Goal: Information Seeking & Learning: Learn about a topic

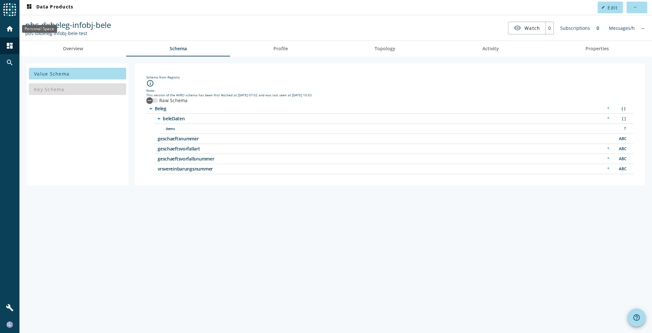
click at [12, 31] on mat-icon "home" at bounding box center [10, 29] width 8 height 8
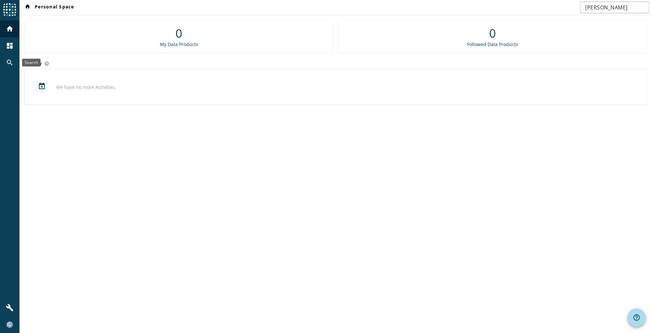
drag, startPoint x: 3, startPoint y: 61, endPoint x: 14, endPoint y: 62, distance: 11.8
click at [3, 61] on div "search" at bounding box center [9, 62] width 17 height 17
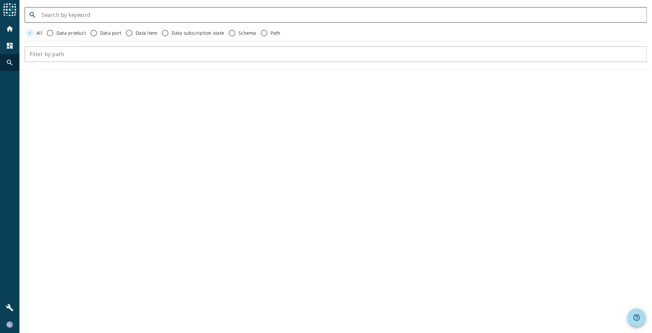
click at [120, 18] on input at bounding box center [342, 15] width 600 height 8
click at [183, 17] on input at bounding box center [342, 15] width 600 height 8
paste input "vvn-dxvert-infobj-vrsvereinbarung-ablaufindividuell-"
click at [164, 141] on div "search vvn-dxvert-infobj-vrsvereinbarung-ablaufindividuell- All Data product Da…" at bounding box center [335, 166] width 633 height 333
click at [218, 13] on input "vvn-dxvert-infobj-vrsvereinbarung-ablaufindividuell-" at bounding box center [342, 15] width 600 height 8
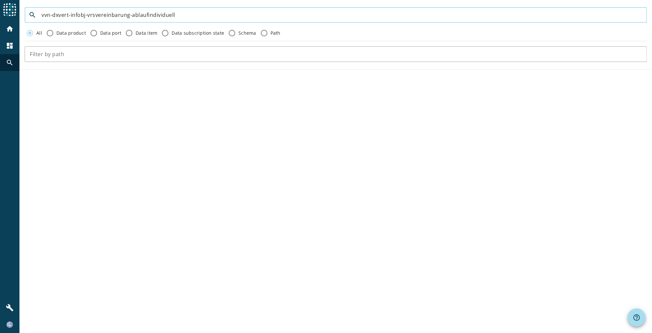
type input "vvn-dxvert-infobj-vrsvereinbarung-ablaufindividuell"
click at [184, 174] on div "search vvn-dxvert-infobj-vrsvereinbarung-ablaufindividuell All Data product Dat…" at bounding box center [335, 166] width 633 height 333
click at [178, 13] on input "vvn-dxvert-infobj-vrsvereinbarung-ablaufindividuell" at bounding box center [342, 15] width 600 height 8
click at [201, 17] on input "vvn-dxvert-infobj-vrsvereinbarung-ablaufindividuell" at bounding box center [342, 15] width 600 height 8
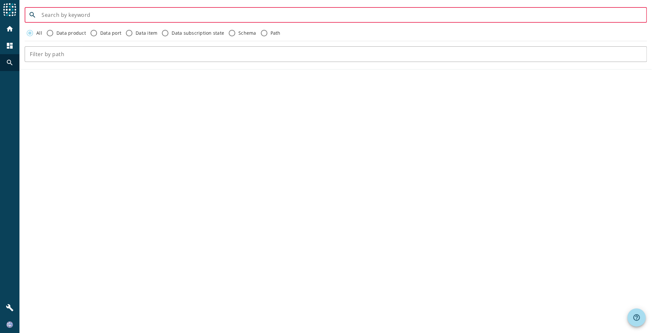
type input "vvn-dxvert-infobj-vrsvereinbarung-ablaufindividuell"
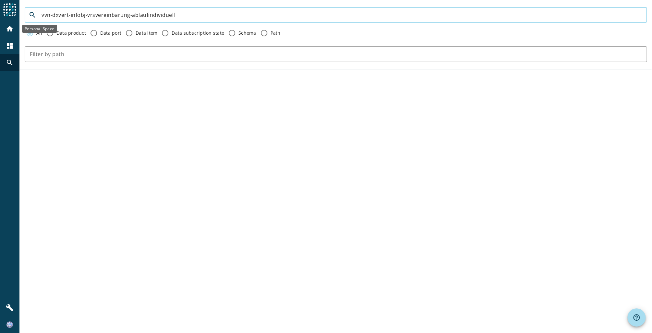
click at [7, 28] on mat-icon "home" at bounding box center [10, 29] width 8 height 8
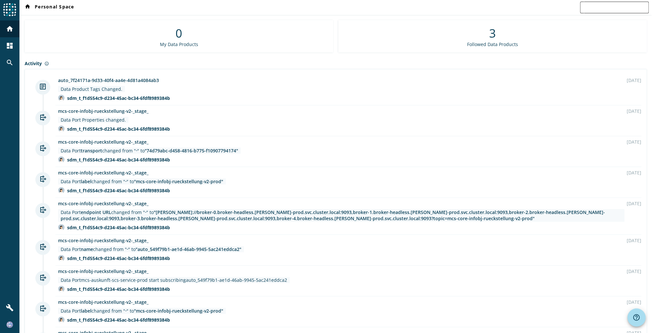
click at [604, 6] on input "text" at bounding box center [614, 8] width 58 height 8
paste input "vvn-dxvert-infobj-vrsvereinbarung-ablaufindividuell"
type input "vvn-dxvert-infobj-vrsvereinbarung-ablaufindividuell"
click at [3, 63] on div "search" at bounding box center [9, 62] width 17 height 17
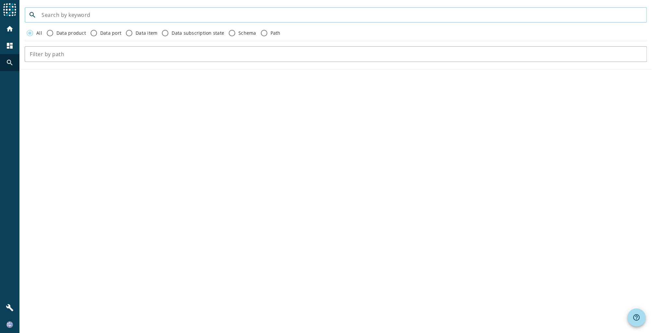
click at [84, 18] on input at bounding box center [342, 15] width 600 height 8
paste input "vvn-dxvert-infobj-vrsvereinbarung-ablaufindividuell"
click at [206, 23] on form "search vvn-dxvert-infobj-vrsvereinbarung-ablaufindividuell All Data product Dat…" at bounding box center [335, 35] width 633 height 60
click at [145, 14] on input "vvn-dxvert-infobj-vrsvereinbarung-ablaufindividuell" at bounding box center [342, 15] width 600 height 8
click at [159, 16] on input "vvn-dxvert-infobj-vrsvereinbarung-ablaufindividuell" at bounding box center [342, 15] width 600 height 8
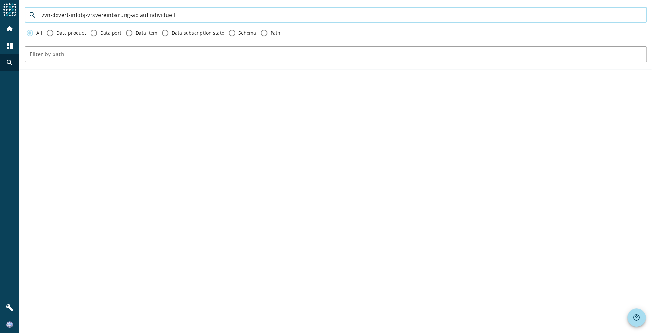
drag, startPoint x: 128, startPoint y: 16, endPoint x: 203, endPoint y: 17, distance: 74.6
click at [202, 17] on input "vvn-dxvert-infobj-vrsvereinbarung-ablaufindividuell" at bounding box center [342, 15] width 600 height 8
type input "vvn-dxvert-infobj-vrsvereinbarung"
click at [136, 14] on input "vvn-dxvert-infobj-vrsvereinbarung" at bounding box center [342, 15] width 600 height 8
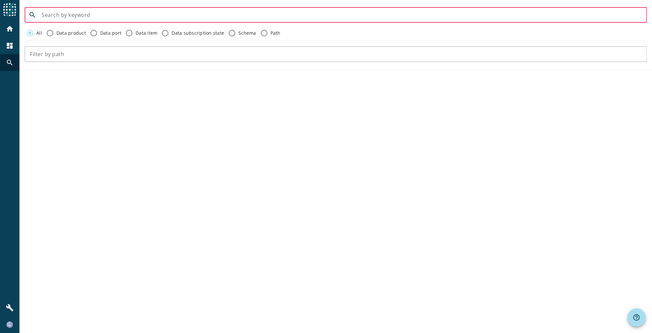
type input "vvn-dxvert-infobj-vrsvereinbarung"
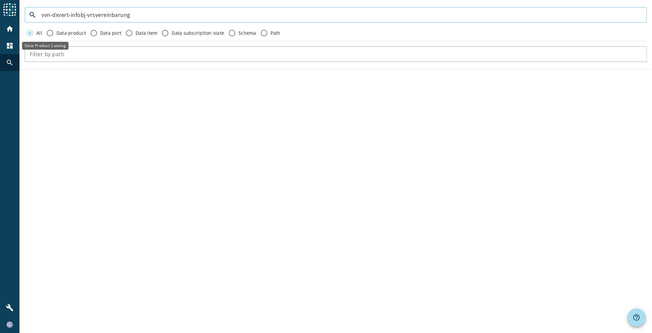
click at [9, 46] on mat-icon "dashboard" at bounding box center [10, 46] width 8 height 8
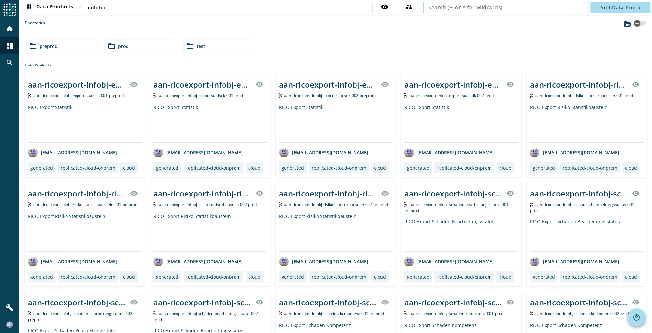
click at [523, 7] on input "text" at bounding box center [504, 8] width 152 height 8
click at [495, 8] on input "vvn-dxvert-infobj-vrsvereinbarung" at bounding box center [501, 8] width 147 height 8
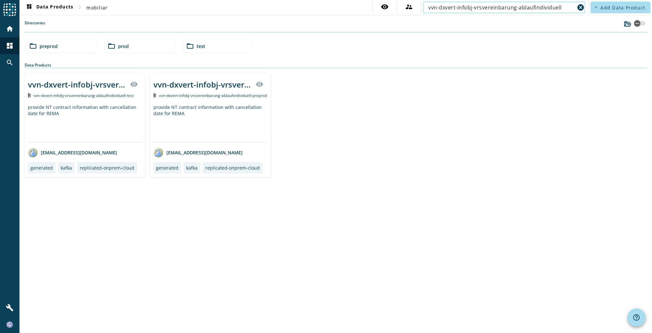
click at [544, 6] on input "vvn-dxvert-infobj-vrsvereinbarung-ablaufindividuell" at bounding box center [501, 8] width 147 height 8
type input "vvn-dxvert-infobj-vrsvereinbarung-ablaufindividuell"
drag, startPoint x: 345, startPoint y: 141, endPoint x: 343, endPoint y: 138, distance: 4.7
click at [344, 140] on div "vvn-dxvert-infobj-vrsvereinbarung-ablaufindividuell visibility vvn-dxvert-infob…" at bounding box center [336, 125] width 622 height 104
click at [197, 87] on div "vvn-dxvert-infobj-vrsvereinbarung-ablaufindividuell" at bounding box center [202, 84] width 98 height 11
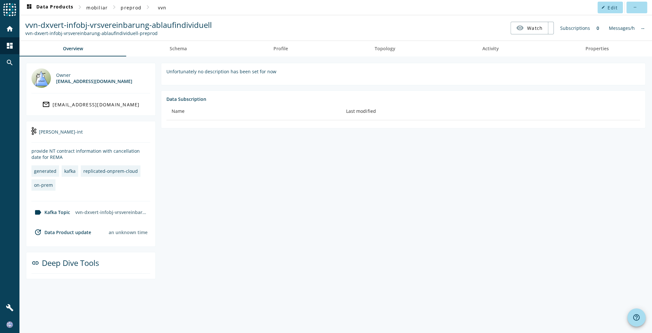
click at [227, 154] on section "Unfortunately no description has been set for now Data Subscription Name Last m…" at bounding box center [401, 171] width 490 height 216
click at [176, 46] on span "Schema" at bounding box center [178, 48] width 17 height 5
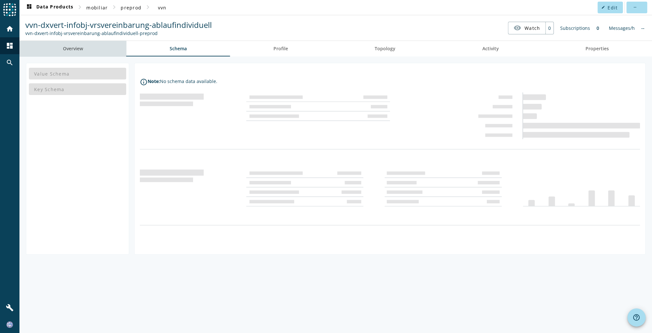
click at [96, 52] on link "Overview" at bounding box center [72, 49] width 107 height 16
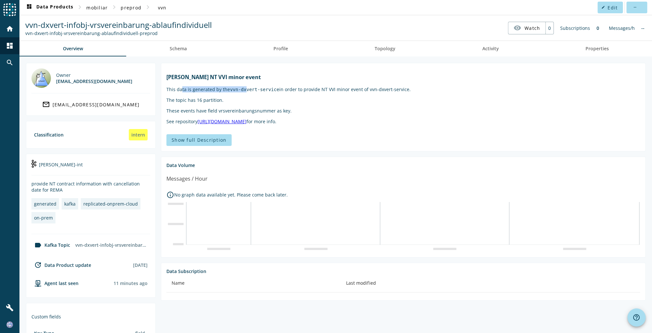
drag, startPoint x: 200, startPoint y: 97, endPoint x: 278, endPoint y: 95, distance: 78.6
click at [278, 92] on p "This data is generated by the vvn-dxvert-service in order to provide NT VVI min…" at bounding box center [403, 89] width 474 height 6
drag, startPoint x: 278, startPoint y: 95, endPoint x: 300, endPoint y: 97, distance: 21.2
click at [300, 92] on p "This data is generated by the vvn-dxvert-service in order to provide NT VVI min…" at bounding box center [403, 89] width 474 height 6
drag, startPoint x: 300, startPoint y: 97, endPoint x: 311, endPoint y: 95, distance: 11.5
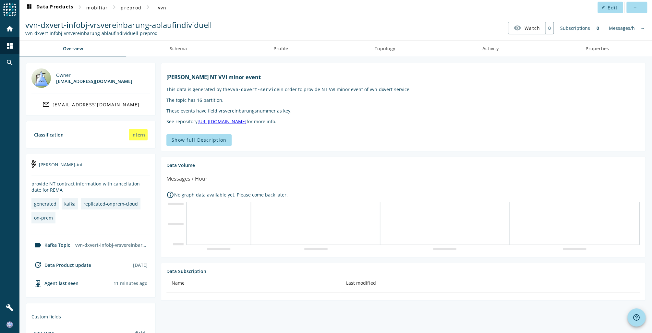
click at [311, 92] on p "This data is generated by the vvn-dxvert-service in order to provide NT VVI min…" at bounding box center [403, 89] width 474 height 6
drag, startPoint x: 182, startPoint y: 76, endPoint x: 244, endPoint y: 76, distance: 61.7
click at [244, 76] on h1 "[PERSON_NAME] NT VVI minor event" at bounding box center [403, 77] width 474 height 7
drag, startPoint x: 244, startPoint y: 76, endPoint x: 256, endPoint y: 78, distance: 12.6
click at [264, 76] on h1 "[PERSON_NAME] NT VVI minor event" at bounding box center [403, 77] width 474 height 7
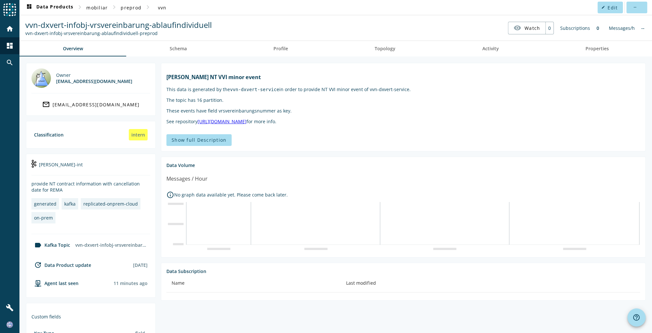
click at [216, 103] on p "The topic has 16 partition." at bounding box center [403, 100] width 474 height 6
drag, startPoint x: 166, startPoint y: 81, endPoint x: 284, endPoint y: 81, distance: 117.5
click at [284, 81] on section "[PERSON_NAME] NT VVI minor event This data is generated by the vvn-dxvert-servi…" at bounding box center [403, 107] width 485 height 89
click at [291, 103] on p "The topic has 16 partition." at bounding box center [403, 100] width 474 height 6
click at [180, 52] on span "Schema" at bounding box center [178, 49] width 17 height 16
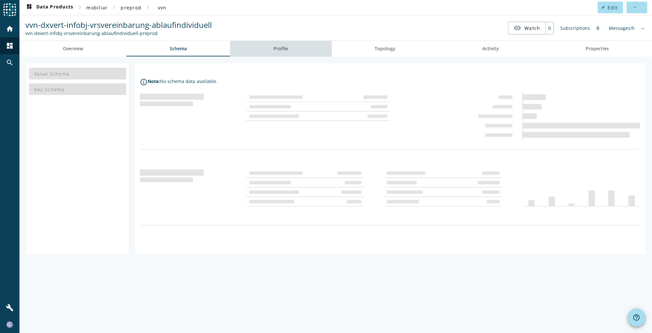
click at [285, 47] on span "Profile" at bounding box center [281, 48] width 15 height 5
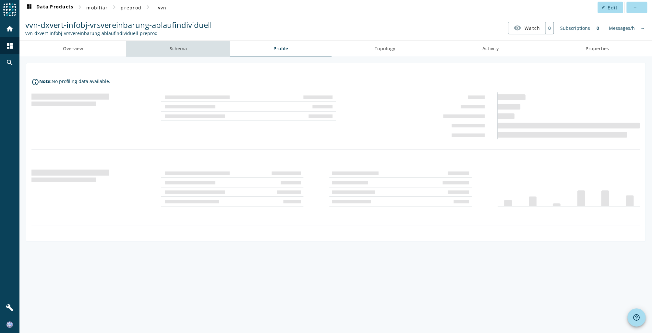
click at [183, 49] on span "Schema" at bounding box center [178, 48] width 17 height 5
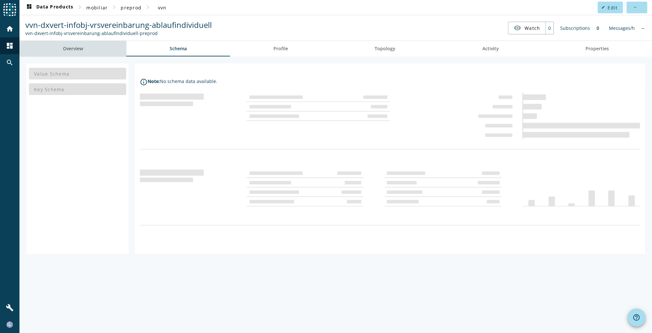
click at [80, 48] on span "Overview" at bounding box center [73, 48] width 20 height 5
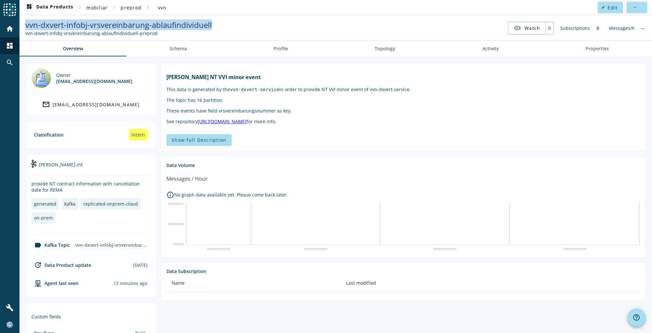
drag, startPoint x: 231, startPoint y: 28, endPoint x: 27, endPoint y: 27, distance: 204.1
click at [27, 27] on nav "vvn-dxvert-infobj-vrsvereinbarung-ablaufindividuell vvn-dxvert-infobj-vrsverein…" at bounding box center [336, 28] width 628 height 20
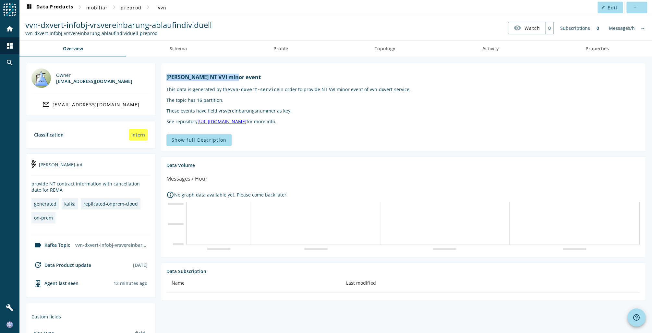
drag, startPoint x: 288, startPoint y: 81, endPoint x: 165, endPoint y: 80, distance: 123.3
click at [165, 80] on section "Kafka NT VVI minor event This data is generated by the vvn-dxvert-service in or…" at bounding box center [403, 107] width 485 height 89
click at [298, 92] on p "This data is generated by the vvn-dxvert-service in order to provide NT VVI min…" at bounding box center [403, 89] width 474 height 6
drag, startPoint x: 406, startPoint y: 96, endPoint x: 166, endPoint y: 94, distance: 240.1
click at [166, 92] on p "This data is generated by the vvn-dxvert-service in order to provide NT VVI min…" at bounding box center [403, 89] width 474 height 6
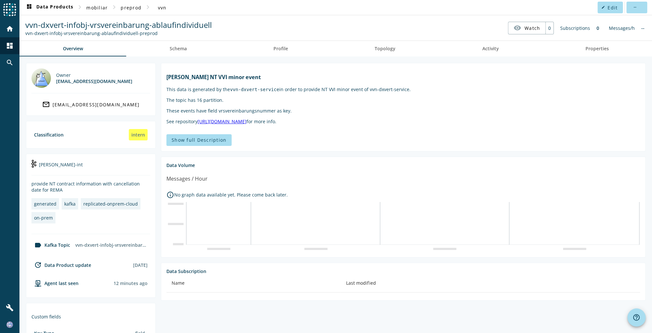
copy p "This data is generated by the vvn-dxvert-service in order to provide NT VVI min…"
click at [471, 103] on p "The topic has 16 partition." at bounding box center [403, 100] width 474 height 6
